Goal: Task Accomplishment & Management: Manage account settings

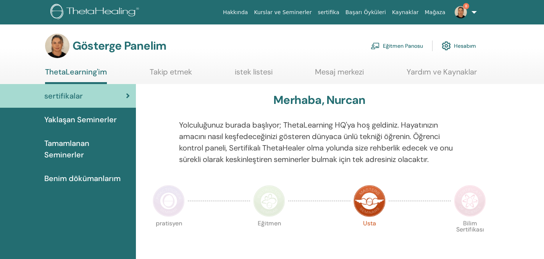
click at [412, 45] on font "Eğitmen Panosu" at bounding box center [403, 46] width 40 height 7
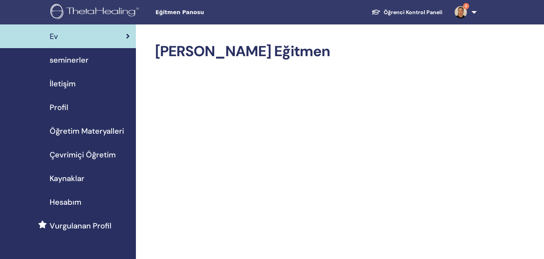
click at [91, 58] on div "seminerler" at bounding box center [68, 59] width 124 height 11
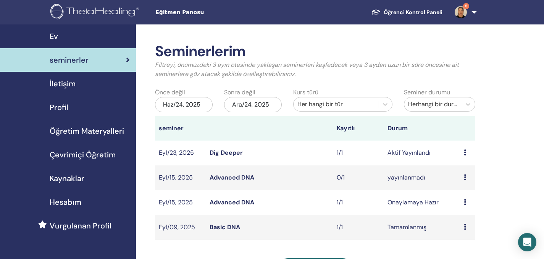
click at [223, 154] on link "Dig Deeper" at bounding box center [226, 153] width 33 height 8
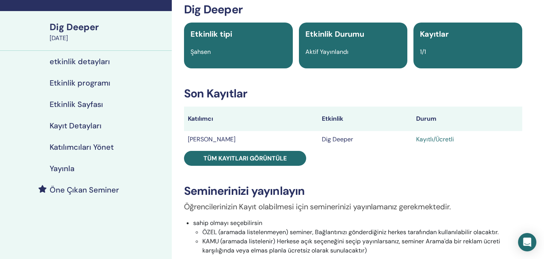
scroll to position [53, 0]
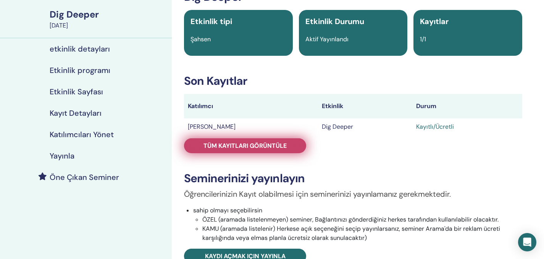
click at [274, 143] on span "Tüm kayıtları görüntüle" at bounding box center [245, 146] width 83 height 8
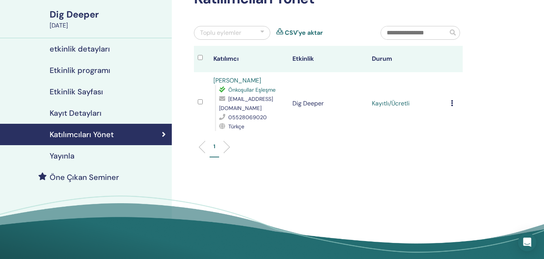
click at [452, 102] on icon at bounding box center [452, 103] width 2 height 6
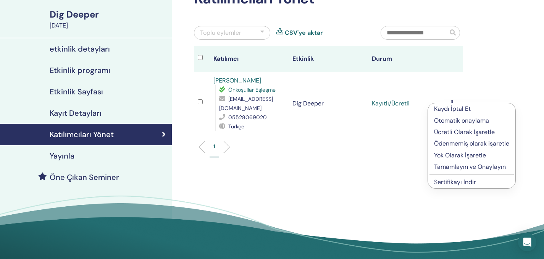
click at [453, 183] on link "Sertifikayı İndir" at bounding box center [455, 182] width 42 height 8
